Goal: Information Seeking & Learning: Learn about a topic

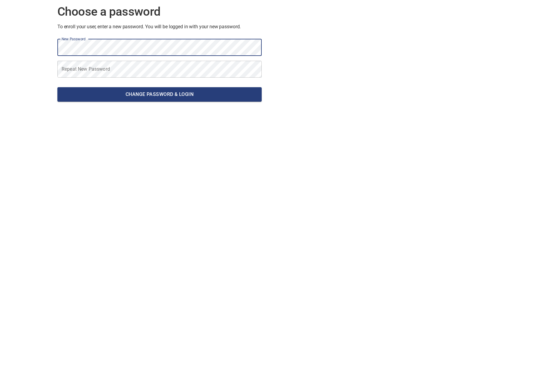
click at [57, 87] on button "Change password & Login" at bounding box center [159, 94] width 204 height 14
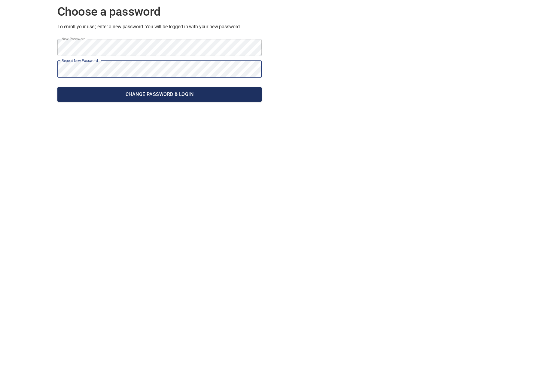
click at [134, 95] on span "Change password & Login" at bounding box center [159, 94] width 195 height 8
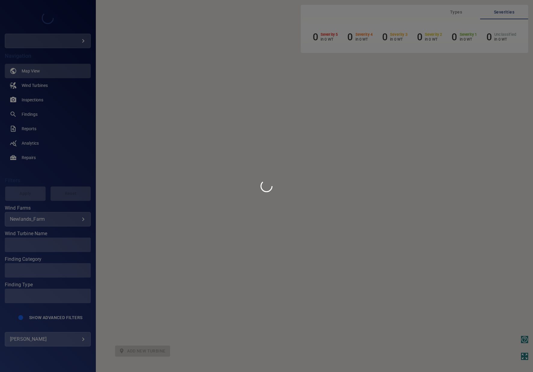
type input "**********"
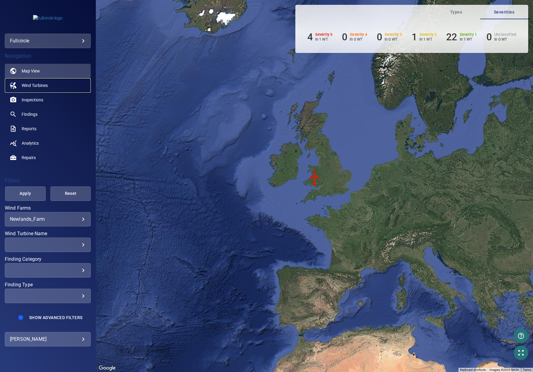
click at [39, 83] on span "Wind Turbines" at bounding box center [35, 85] width 26 height 6
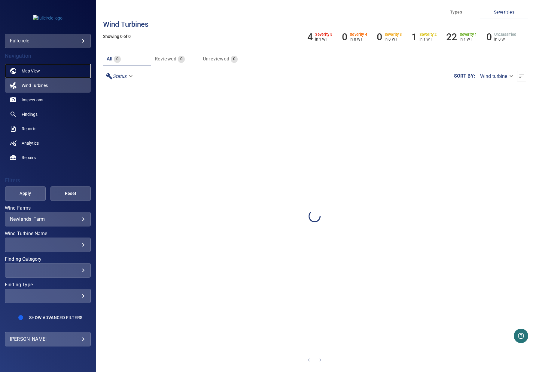
click at [43, 74] on link "Map View" at bounding box center [48, 71] width 86 height 14
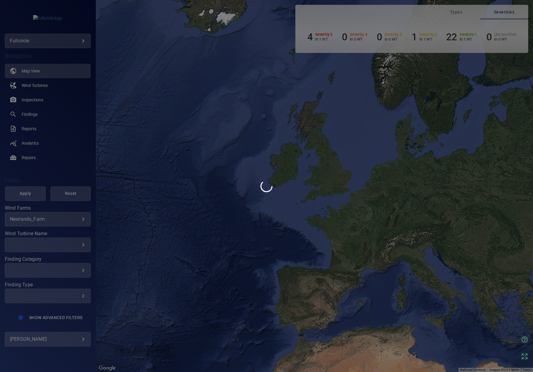
click at [63, 219] on div at bounding box center [266, 186] width 533 height 372
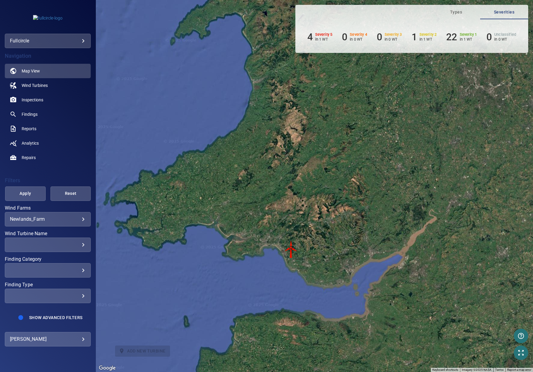
drag, startPoint x: 315, startPoint y: 317, endPoint x: 320, endPoint y: 259, distance: 58.8
click at [328, 258] on div "To activate drag with keyboard, press Alt + Enter. Once in keyboard drag state,…" at bounding box center [315, 186] width 438 height 372
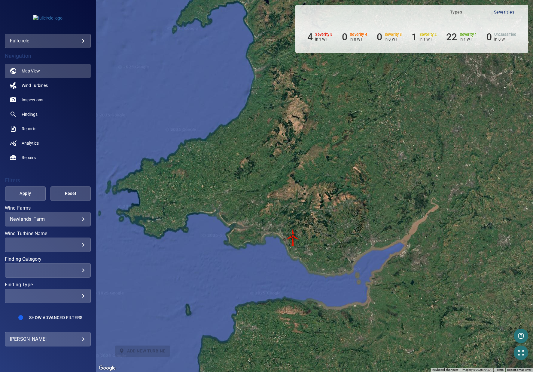
click at [291, 239] on img "T1" at bounding box center [293, 238] width 18 height 18
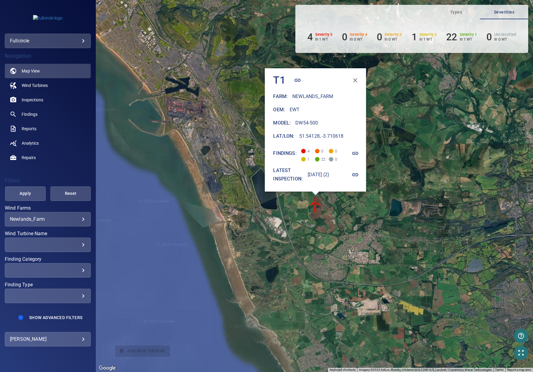
click at [57, 216] on div "**********" at bounding box center [48, 219] width 86 height 14
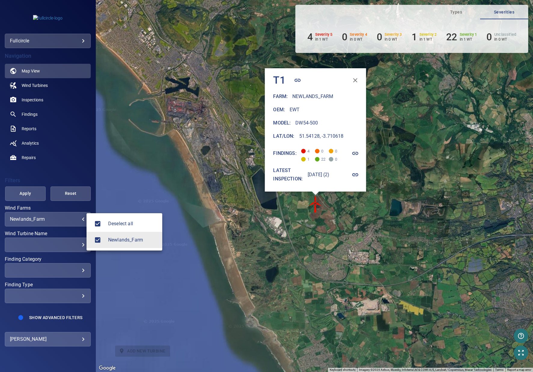
click at [79, 217] on body "**********" at bounding box center [266, 186] width 533 height 372
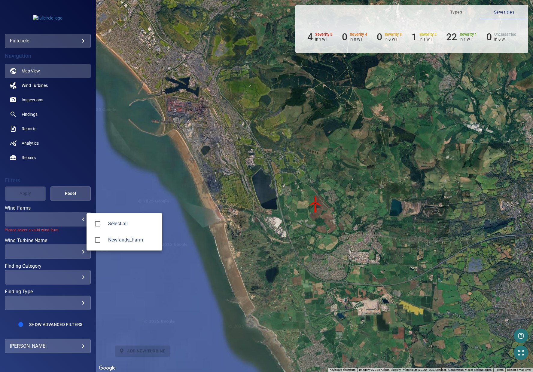
click at [76, 224] on div at bounding box center [266, 186] width 533 height 372
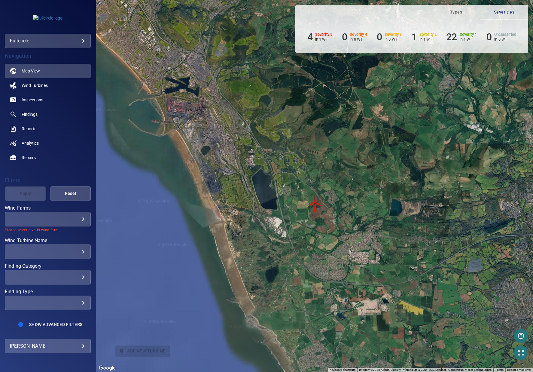
click at [84, 219] on body "**********" at bounding box center [266, 186] width 533 height 372
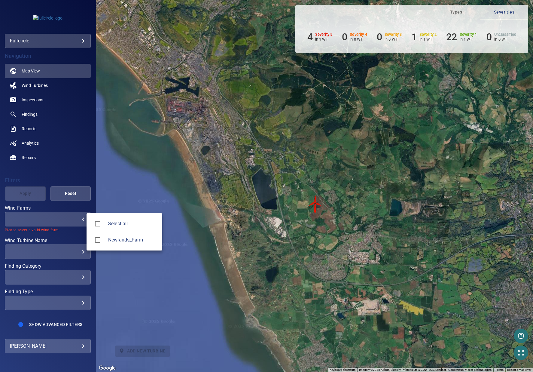
type input "**********"
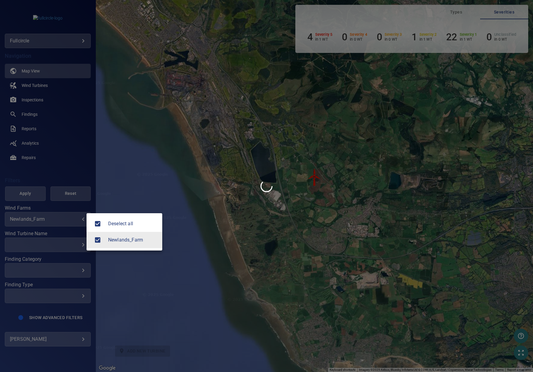
drag, startPoint x: 184, startPoint y: 167, endPoint x: 194, endPoint y: 166, distance: 10.0
click at [189, 167] on div at bounding box center [266, 186] width 533 height 372
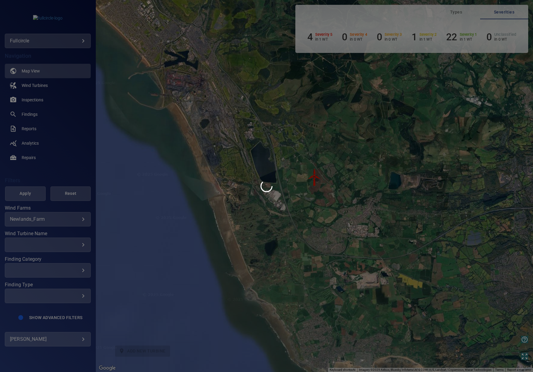
click at [29, 20] on div at bounding box center [266, 186] width 533 height 372
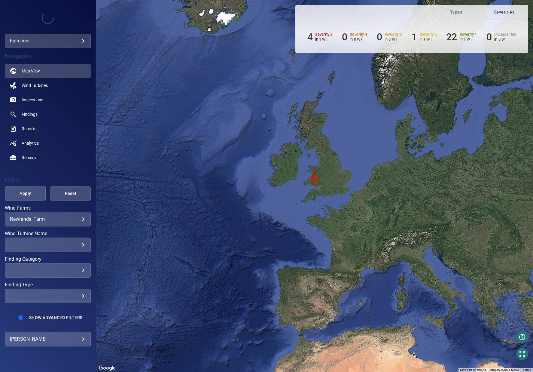
click at [340, 199] on div "To activate drag with keyboard, press Alt + Enter. Once in keyboard drag state,…" at bounding box center [315, 186] width 438 height 372
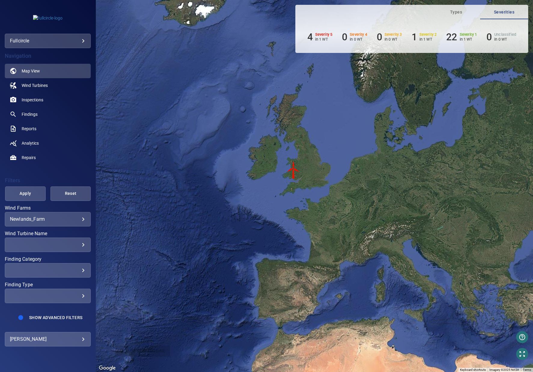
drag, startPoint x: 242, startPoint y: 218, endPoint x: 219, endPoint y: 211, distance: 24.5
click at [219, 211] on div "To activate drag with keyboard, press Alt + Enter. Once in keyboard drag state,…" at bounding box center [315, 186] width 438 height 372
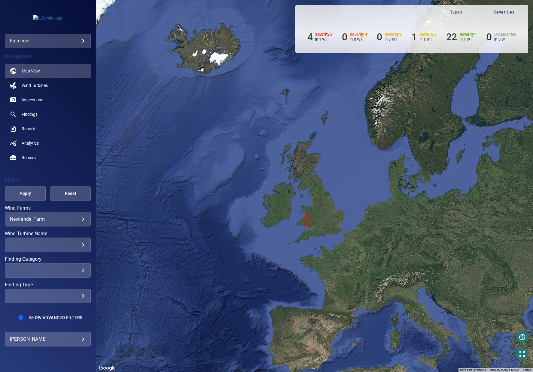
drag, startPoint x: 293, startPoint y: 187, endPoint x: 319, endPoint y: 229, distance: 49.2
click at [310, 237] on div "To activate drag with keyboard, press Alt + Enter. Once in keyboard drag state,…" at bounding box center [315, 186] width 438 height 372
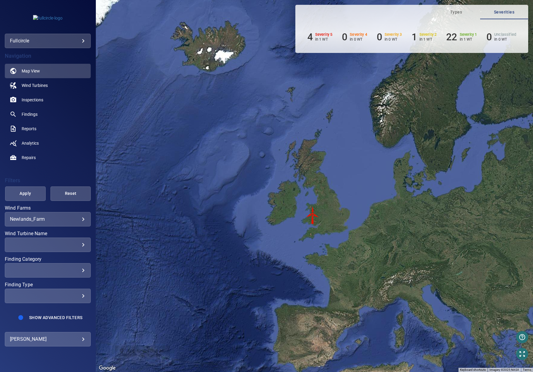
click at [35, 214] on div "**********" at bounding box center [48, 219] width 86 height 14
click at [39, 218] on body "**********" at bounding box center [266, 186] width 533 height 372
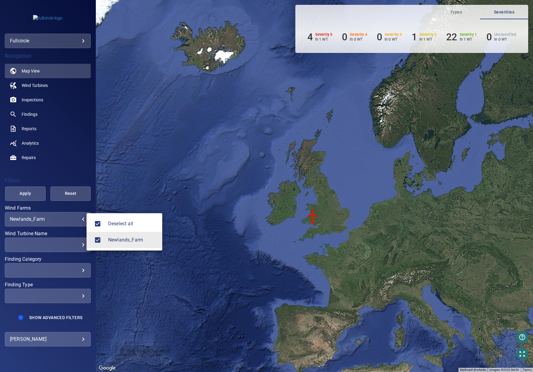
drag, startPoint x: 85, startPoint y: 117, endPoint x: 172, endPoint y: 114, distance: 86.7
click at [85, 117] on div at bounding box center [266, 186] width 533 height 372
click at [57, 221] on body "**********" at bounding box center [266, 186] width 533 height 372
click at [135, 118] on div at bounding box center [266, 186] width 533 height 372
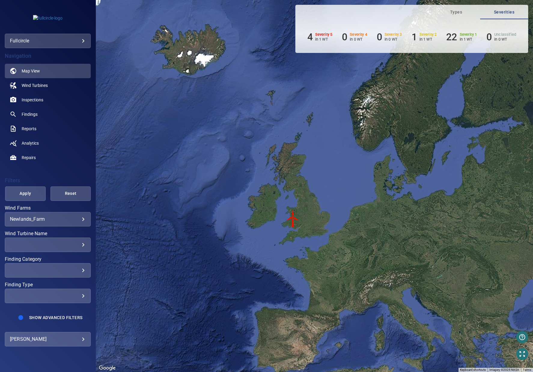
drag, startPoint x: 374, startPoint y: 206, endPoint x: 352, endPoint y: 210, distance: 22.8
click at [352, 210] on div "To activate drag with keyboard, press Alt + Enter. Once in keyboard drag state,…" at bounding box center [315, 186] width 438 height 372
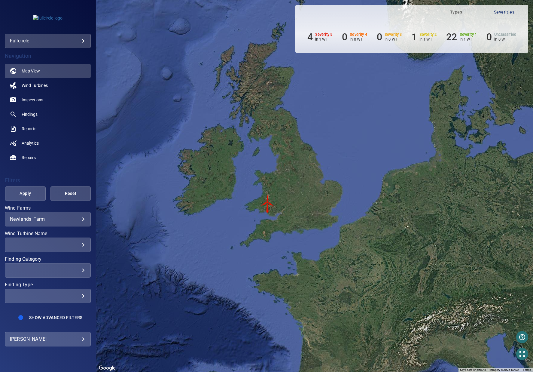
drag, startPoint x: 251, startPoint y: 205, endPoint x: 270, endPoint y: 181, distance: 30.9
click at [270, 181] on div "To activate drag with keyboard, press Alt + Enter. Once in keyboard drag state,…" at bounding box center [315, 186] width 438 height 372
click at [73, 36] on body "**********" at bounding box center [266, 186] width 533 height 372
click at [162, 82] on div at bounding box center [266, 186] width 533 height 372
click at [29, 97] on span "Inspections" at bounding box center [33, 100] width 22 height 6
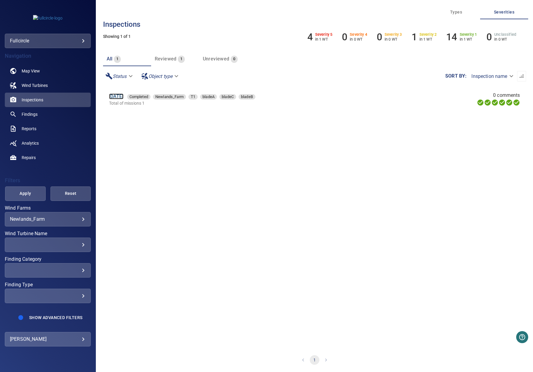
click at [124, 96] on link "6 Jun 2023" at bounding box center [116, 97] width 14 height 6
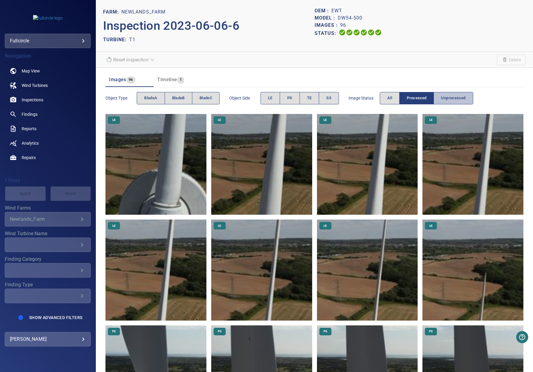
click at [453, 97] on span "Unprocessed" at bounding box center [453, 98] width 24 height 7
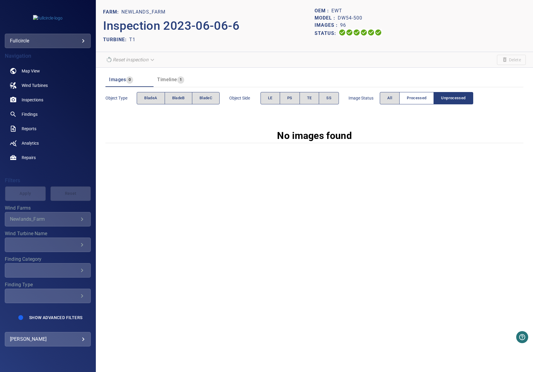
click at [433, 101] on button "Processed" at bounding box center [417, 98] width 35 height 12
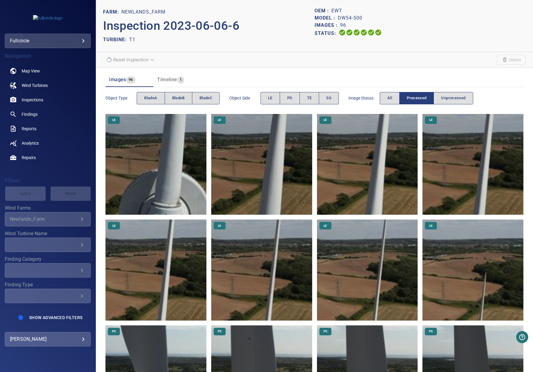
click at [344, 195] on img at bounding box center [367, 164] width 101 height 101
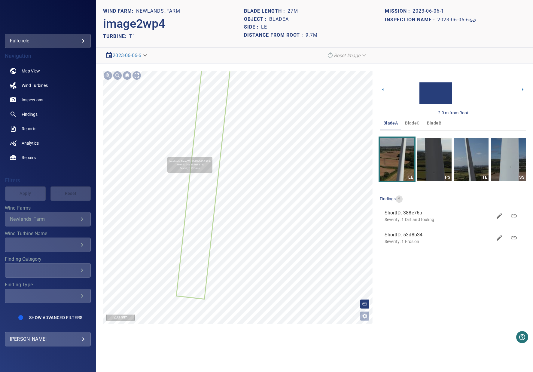
click at [287, 175] on div "Newlands_Farm/T1/53d8b340-0923-11ee-9230-cd39fbab81d3 Severity 1 Erosion" at bounding box center [237, 197] width 269 height 253
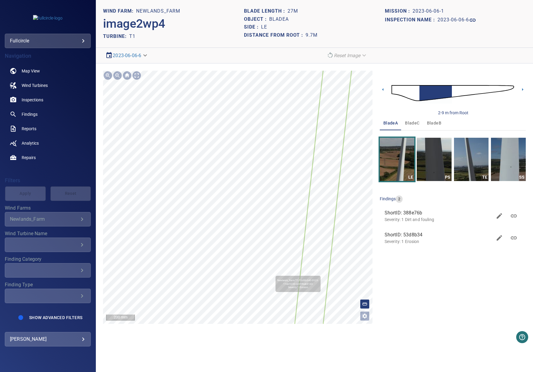
click at [384, 308] on div "**********" at bounding box center [315, 197] width 438 height 268
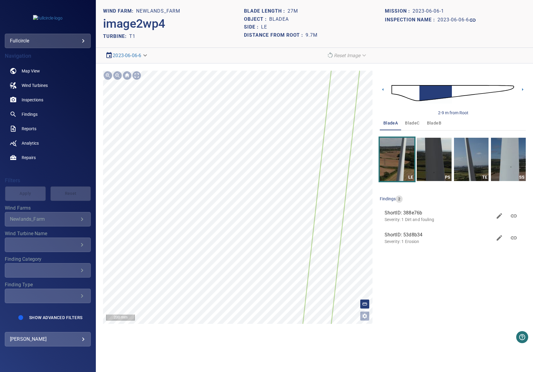
click at [291, 227] on div "Newlands_Farm/T1/53d8b340-0923-11ee-9230-cd39fbab81d3 Severity 1 Erosion" at bounding box center [237, 197] width 269 height 253
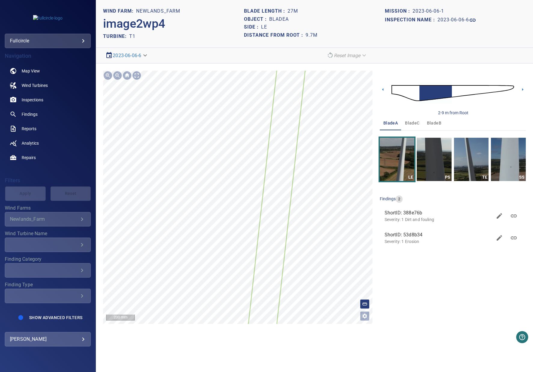
click at [245, 372] on html "**********" at bounding box center [266, 186] width 533 height 372
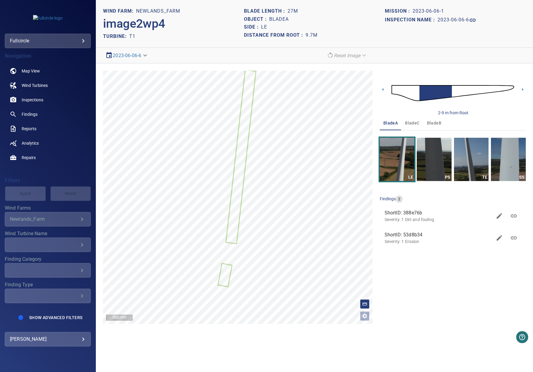
click at [516, 211] on link at bounding box center [514, 216] width 14 height 14
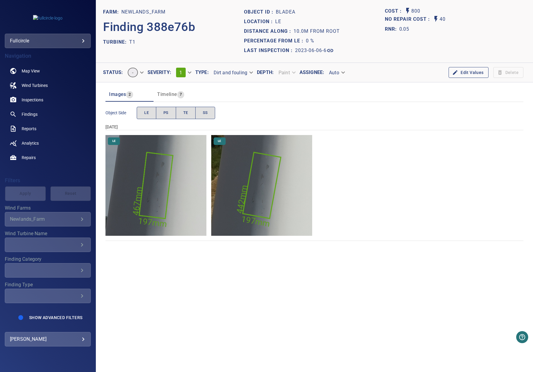
click at [176, 192] on img "Newlands_Farm/T1/2023-06-06-6/2023-06-06-1/image1wp3.jpg" at bounding box center [156, 185] width 101 height 101
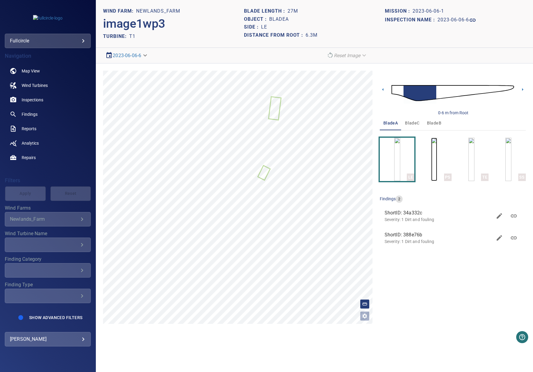
click at [438, 155] on img "button" at bounding box center [435, 159] width 6 height 43
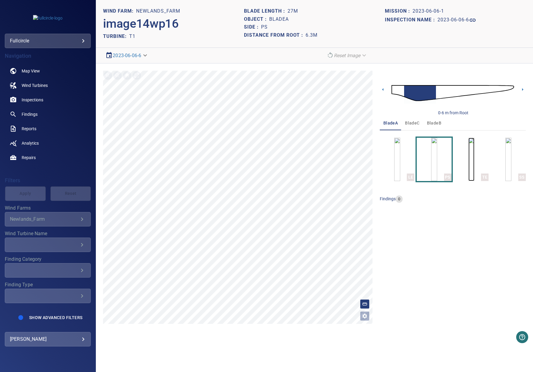
click at [470, 151] on img "button" at bounding box center [472, 159] width 6 height 43
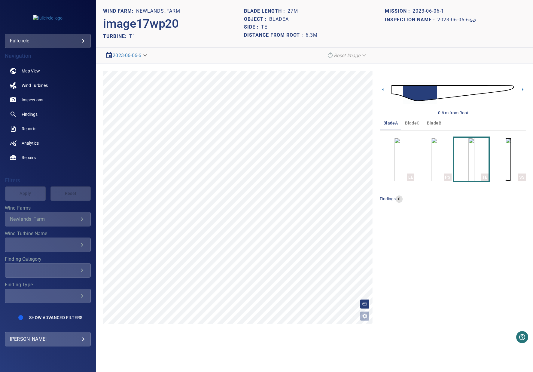
click at [506, 161] on img "button" at bounding box center [509, 159] width 6 height 43
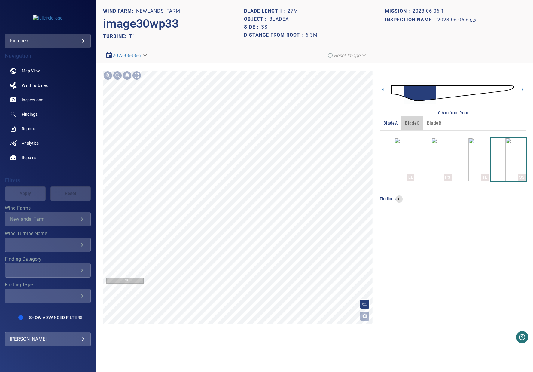
click at [407, 121] on span "bladeC" at bounding box center [412, 123] width 14 height 8
click at [383, 88] on icon at bounding box center [383, 89] width 6 height 6
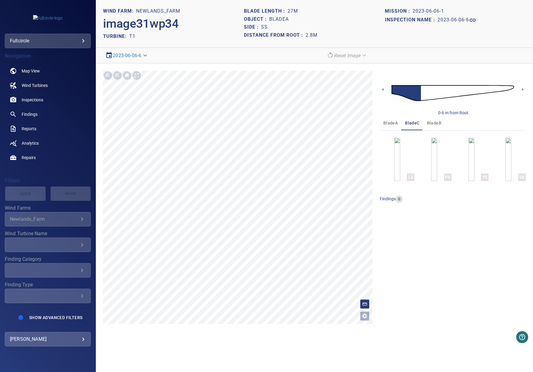
click at [385, 199] on span "findings" at bounding box center [388, 198] width 16 height 5
click at [139, 57] on body "**********" at bounding box center [266, 186] width 533 height 372
click at [137, 67] on li "2023-06-09-2" at bounding box center [127, 66] width 48 height 11
click at [139, 54] on body "**********" at bounding box center [266, 186] width 533 height 372
click at [135, 58] on link "2023-06-06-6" at bounding box center [122, 55] width 29 height 7
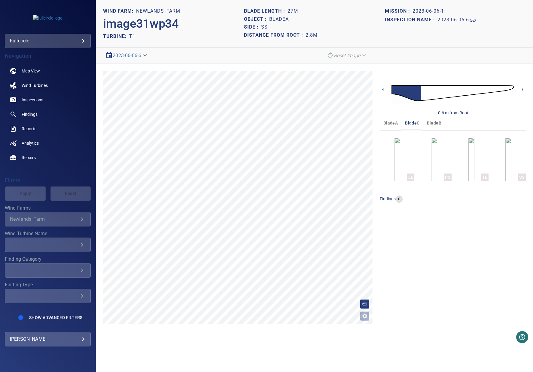
click at [359, 54] on em "Reset Image" at bounding box center [347, 56] width 27 height 6
click at [357, 40] on section "Blade length : 27m Object : bladeA Side : SS Distance from root : 2.8m" at bounding box center [314, 23] width 141 height 33
click at [354, 29] on div "Side : SS" at bounding box center [314, 27] width 141 height 8
drag, startPoint x: 354, startPoint y: 29, endPoint x: 355, endPoint y: 41, distance: 13.0
click at [355, 41] on header "WIND FARM: Newlands_Farm image31wp34 TURBINE: T1 Blade length : 27m Object : bl…" at bounding box center [315, 24] width 438 height 48
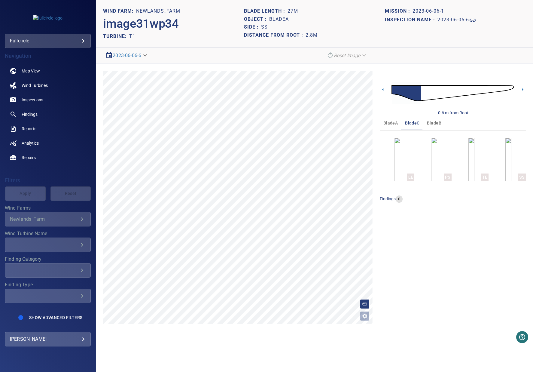
click at [147, 42] on header "WIND FARM: Newlands_Farm image31wp34 TURBINE: T1 Blade length : 27m Object : bl…" at bounding box center [315, 24] width 438 height 48
click at [477, 20] on icon at bounding box center [475, 20] width 7 height 7
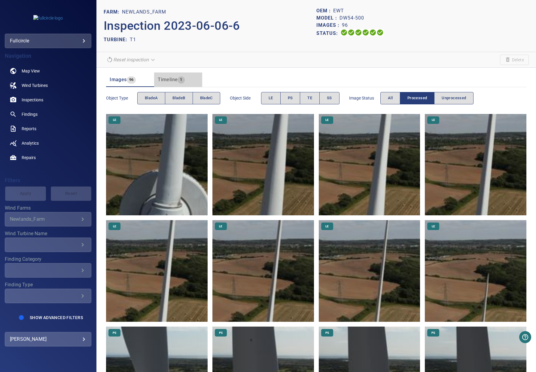
click at [168, 84] on button "Timeline 1" at bounding box center [178, 79] width 48 height 14
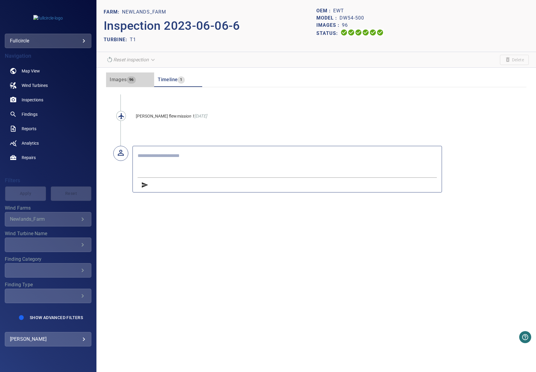
click at [114, 76] on div "Images 96" at bounding box center [123, 79] width 26 height 8
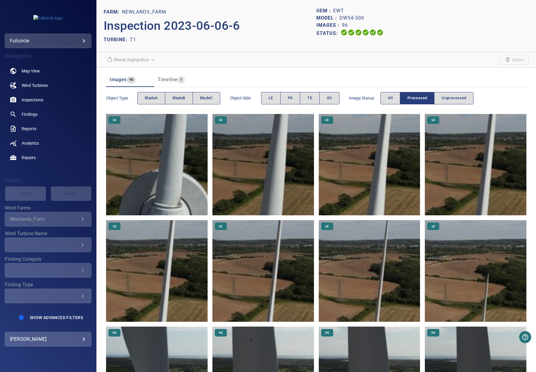
click at [143, 155] on img at bounding box center [157, 165] width 102 height 102
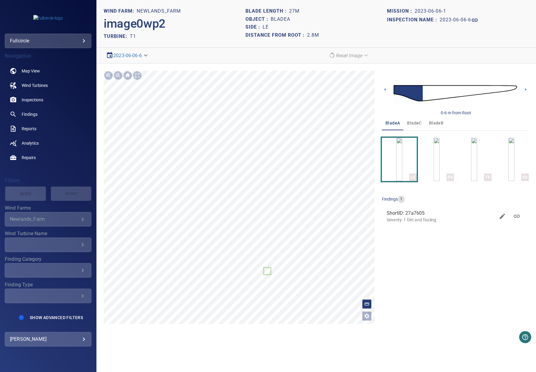
click at [430, 44] on header "WIND FARM: Newlands_Farm image0wp2 TURBINE: T1 Blade length : 27m Object : blad…" at bounding box center [317, 24] width 440 height 48
click at [478, 21] on icon at bounding box center [475, 20] width 6 height 3
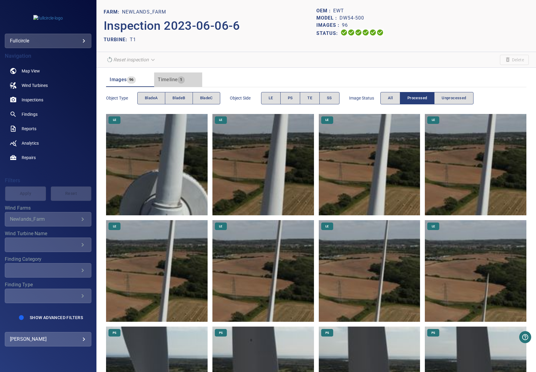
click at [175, 78] on span "Timeline" at bounding box center [168, 80] width 20 height 6
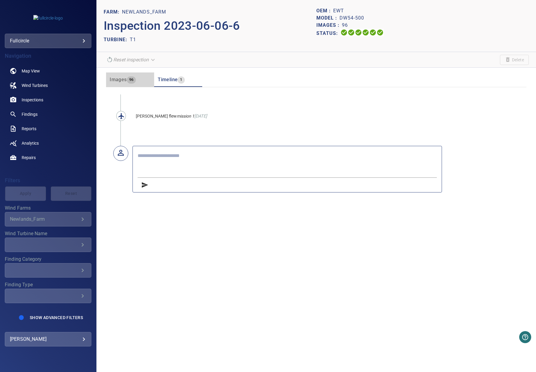
click at [124, 81] on span "Images" at bounding box center [118, 80] width 17 height 6
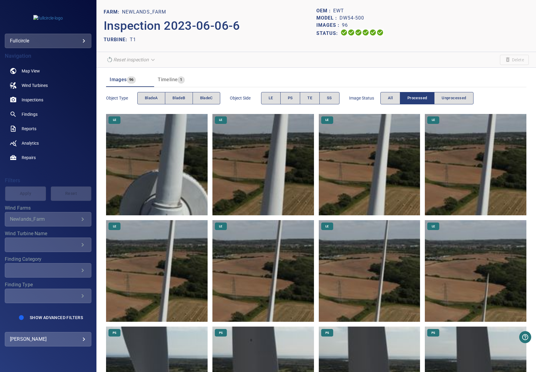
click at [149, 172] on img at bounding box center [157, 165] width 102 height 102
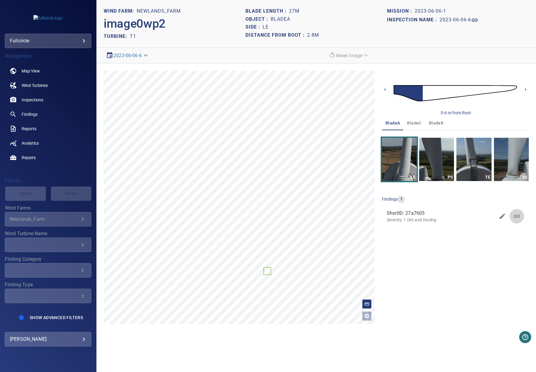
click at [519, 216] on icon at bounding box center [517, 216] width 7 height 7
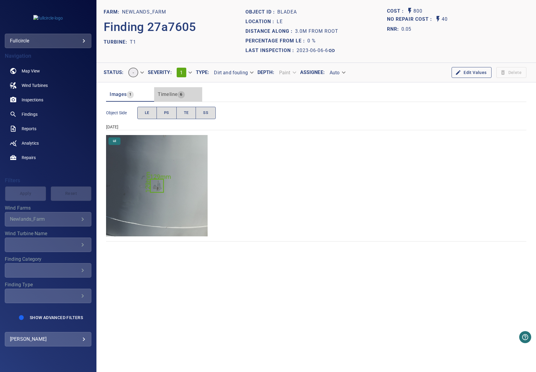
click at [168, 97] on div "Timeline 6" at bounding box center [171, 94] width 27 height 8
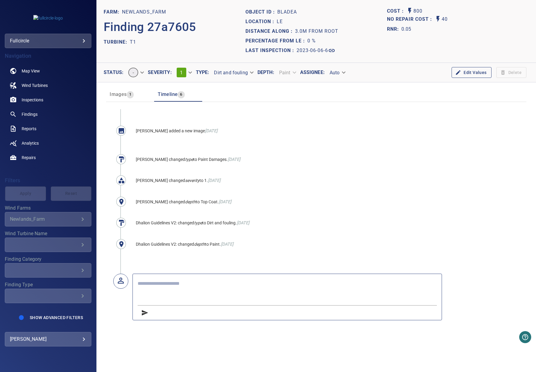
click at [121, 98] on div "Images 1" at bounding box center [122, 94] width 24 height 8
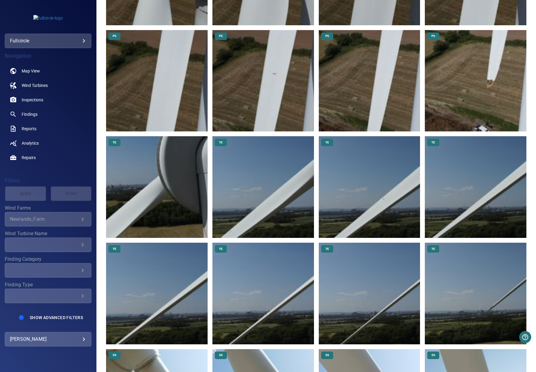
scroll to position [2278, 0]
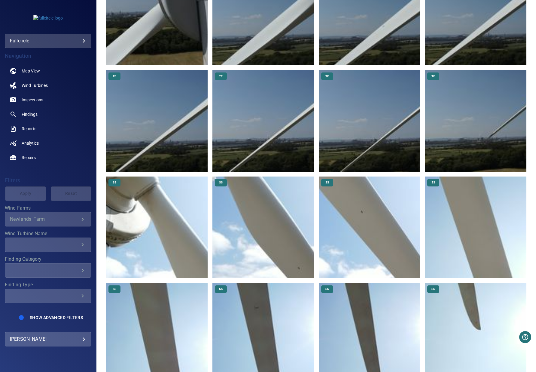
click at [329, 180] on img at bounding box center [370, 228] width 102 height 102
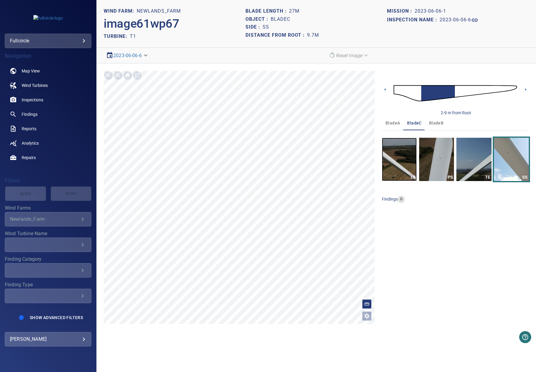
click at [404, 161] on img "button" at bounding box center [399, 159] width 35 height 43
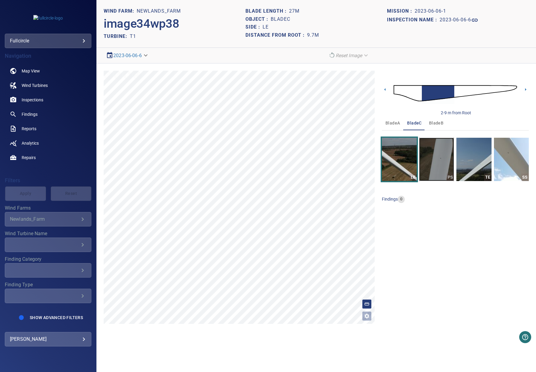
click at [427, 153] on img "button" at bounding box center [436, 159] width 35 height 43
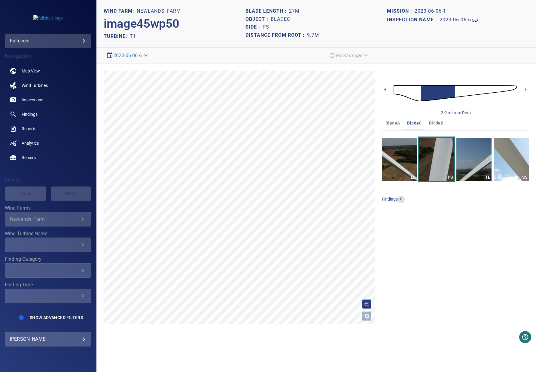
click at [386, 91] on icon at bounding box center [385, 89] width 6 height 6
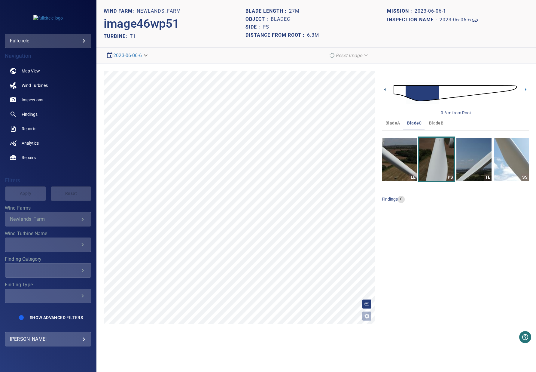
click at [386, 90] on icon at bounding box center [385, 89] width 1 height 3
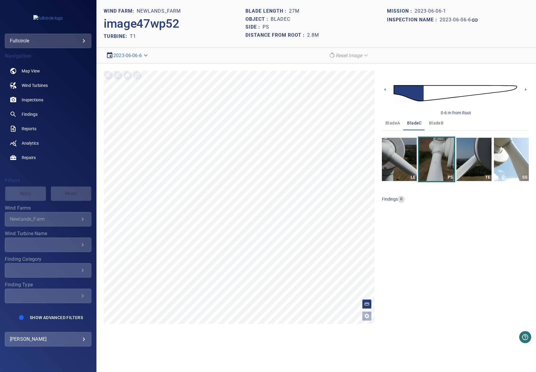
click at [494, 86] on img at bounding box center [456, 93] width 124 height 30
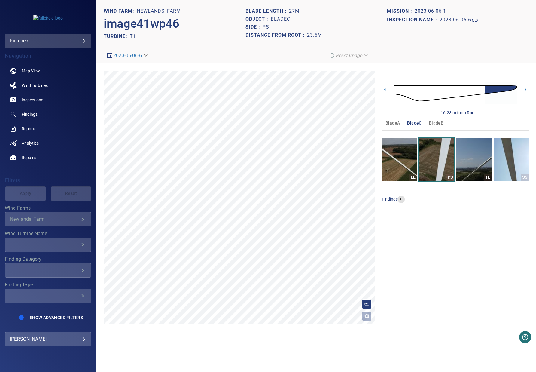
click at [470, 94] on img at bounding box center [456, 93] width 124 height 30
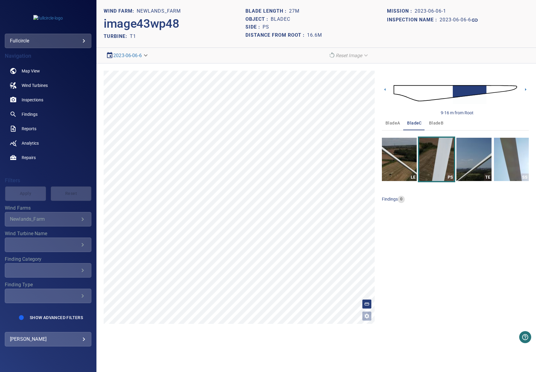
click at [431, 97] on img at bounding box center [456, 93] width 124 height 30
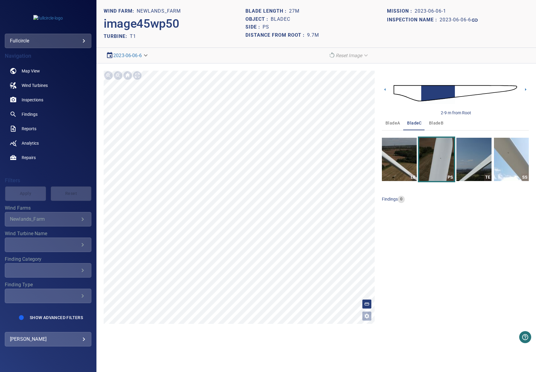
click at [409, 94] on img at bounding box center [456, 93] width 124 height 30
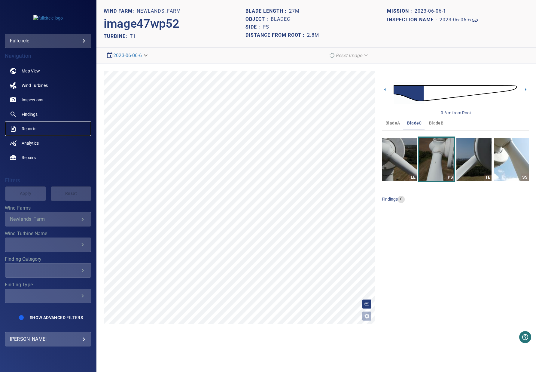
click at [32, 132] on link "Reports" at bounding box center [48, 128] width 87 height 14
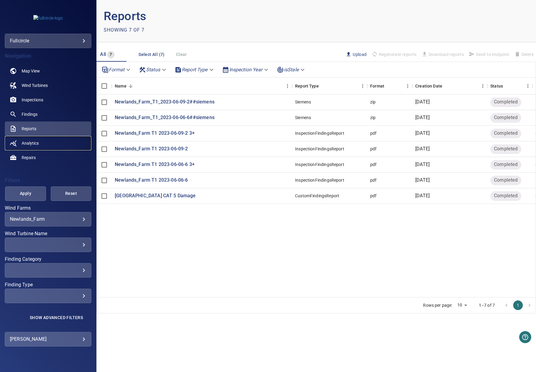
click at [22, 141] on span "Analytics" at bounding box center [30, 143] width 17 height 6
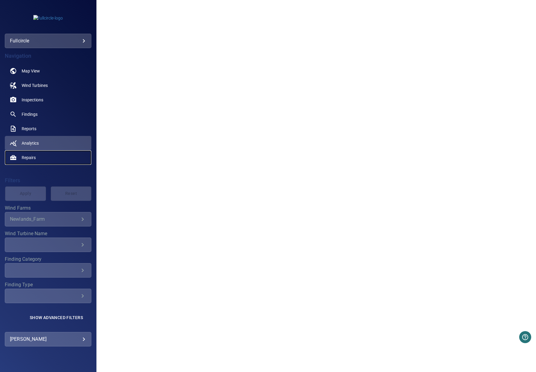
click at [38, 156] on link "Repairs" at bounding box center [48, 157] width 87 height 14
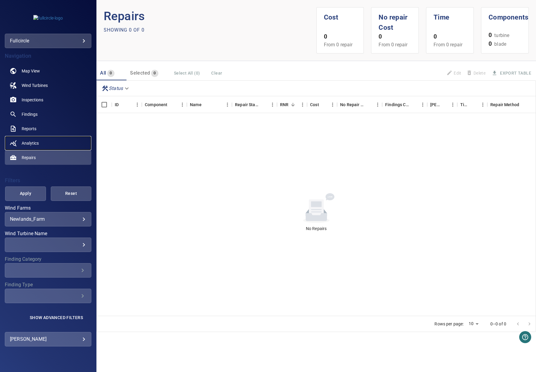
click at [36, 142] on span "Analytics" at bounding box center [30, 143] width 17 height 6
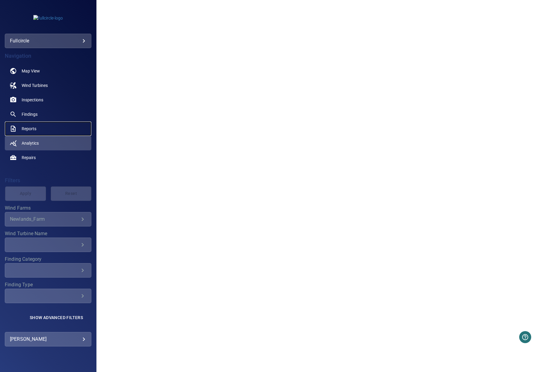
click at [25, 133] on link "Reports" at bounding box center [48, 128] width 87 height 14
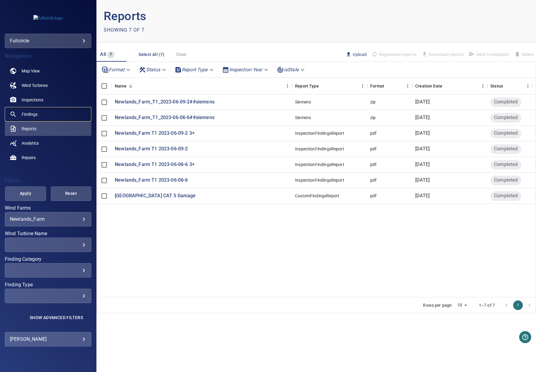
click at [29, 116] on span "Findings" at bounding box center [30, 114] width 16 height 6
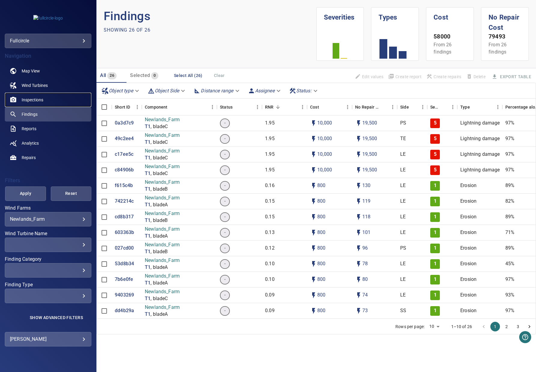
click at [32, 99] on span "Inspections" at bounding box center [33, 100] width 22 height 6
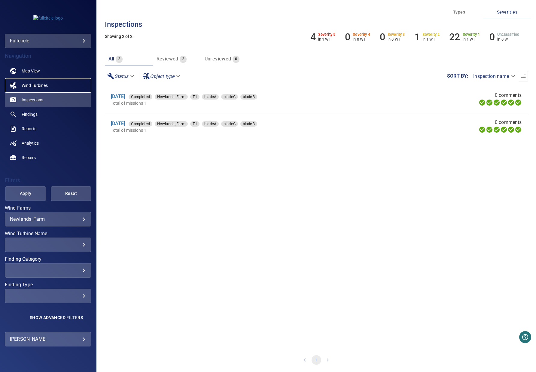
click at [38, 87] on span "Wind Turbines" at bounding box center [35, 85] width 26 height 6
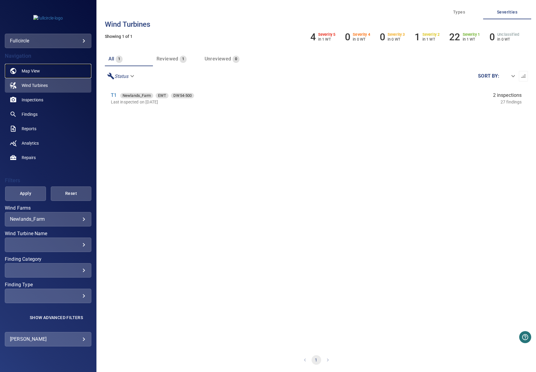
click at [39, 71] on span "Map View" at bounding box center [31, 71] width 18 height 6
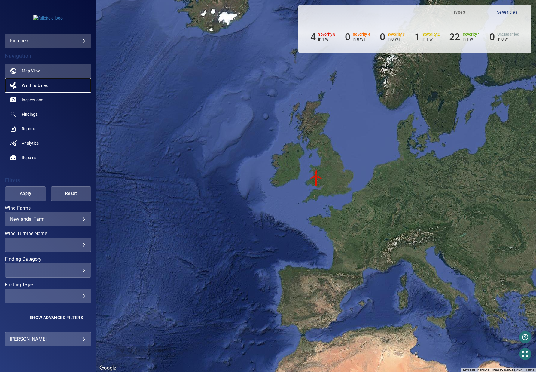
click at [46, 83] on span "Wind Turbines" at bounding box center [35, 85] width 26 height 6
